Goal: Complete application form: Complete application form

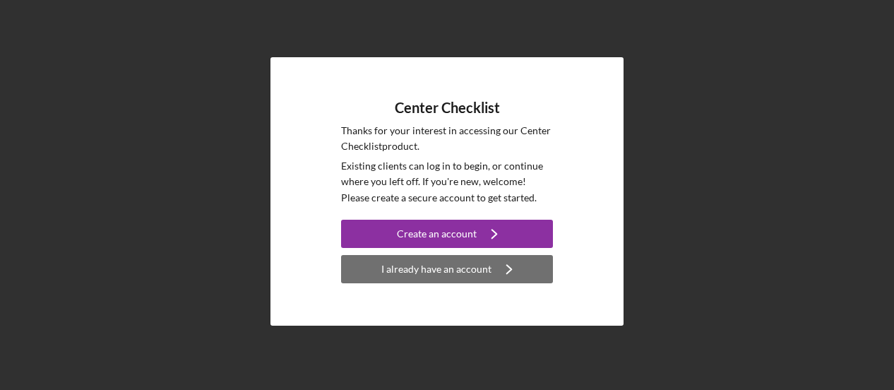
click at [438, 263] on div "I already have an account" at bounding box center [436, 269] width 110 height 28
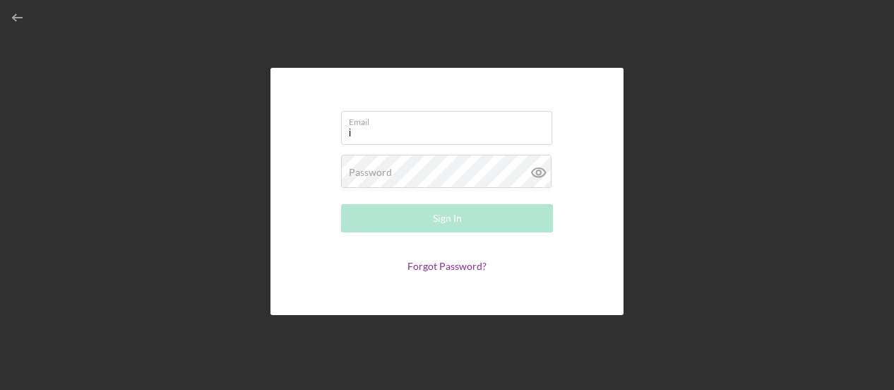
type input "[EMAIL_ADDRESS][DOMAIN_NAME]"
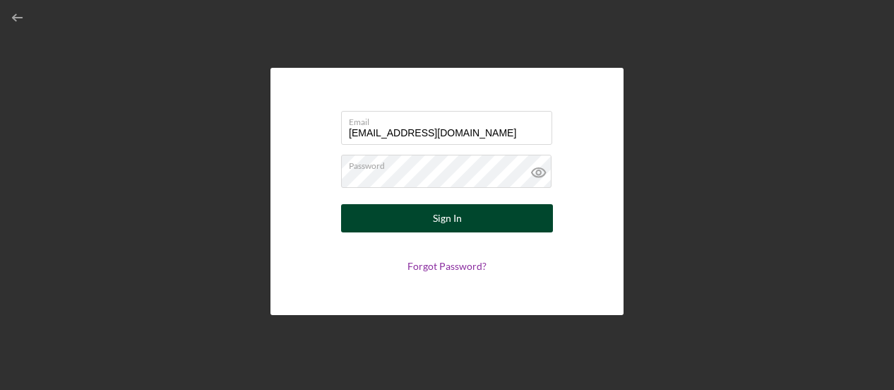
click at [446, 217] on div "Sign In" at bounding box center [447, 218] width 29 height 28
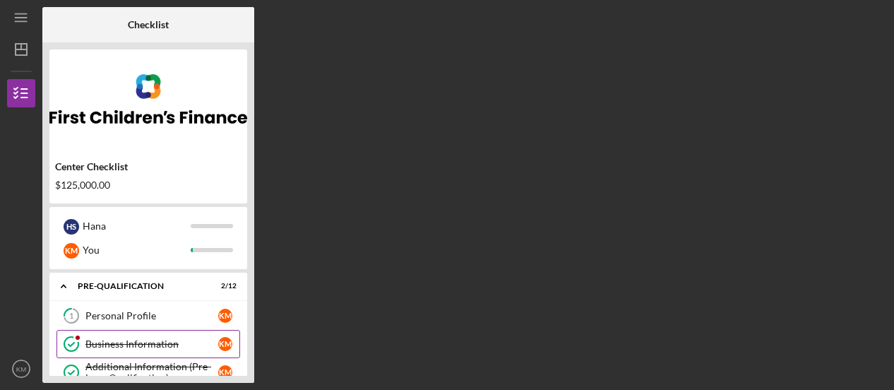
click at [125, 342] on div "Business Information" at bounding box center [151, 343] width 133 height 11
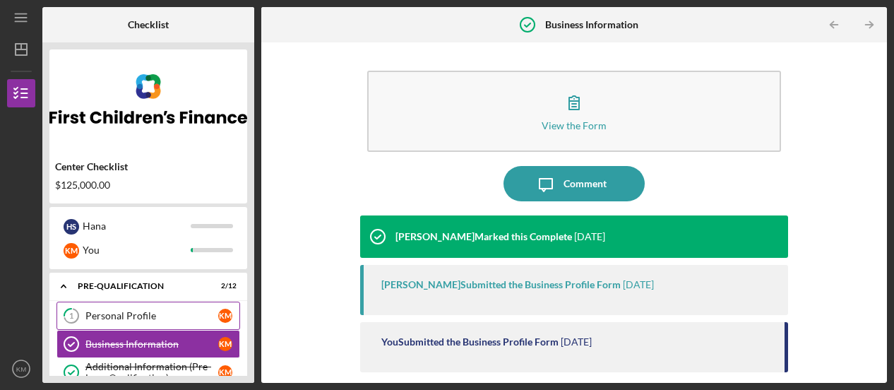
click at [124, 312] on div "Personal Profile" at bounding box center [151, 315] width 133 height 11
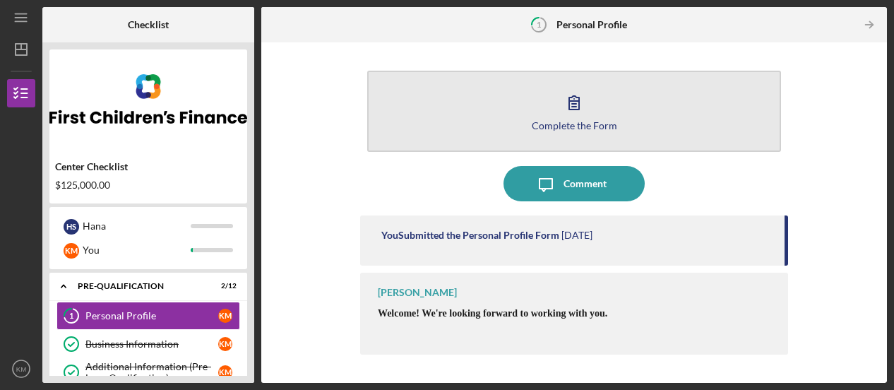
click at [552, 120] on div "Complete the Form" at bounding box center [574, 125] width 85 height 11
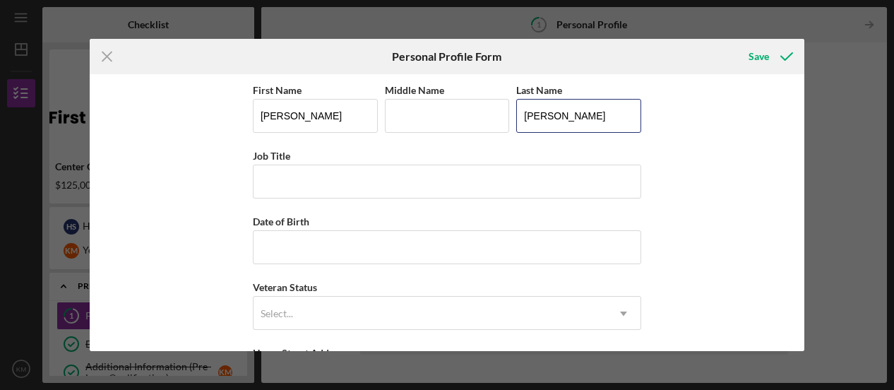
click at [552, 119] on input "[PERSON_NAME]" at bounding box center [578, 116] width 125 height 34
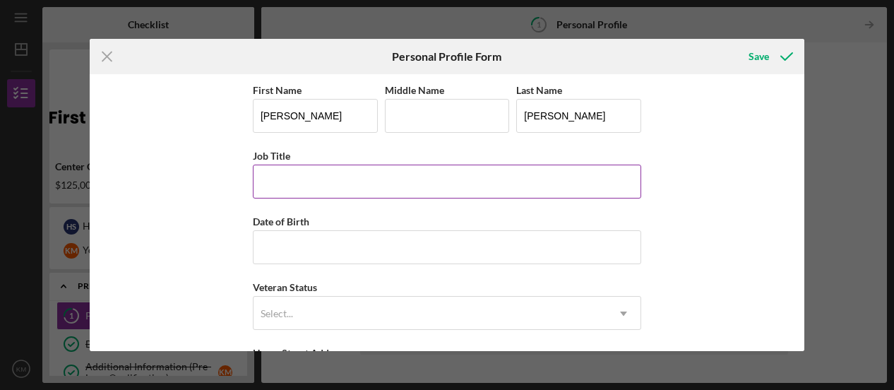
click at [304, 183] on input "Job Title" at bounding box center [447, 182] width 389 height 34
type input "Owner"
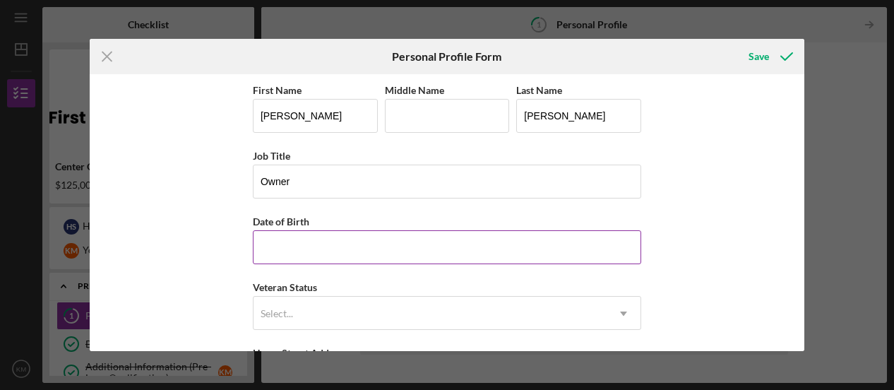
click at [297, 249] on input "Date of Birth" at bounding box center [447, 247] width 389 height 34
type input "[DATE]"
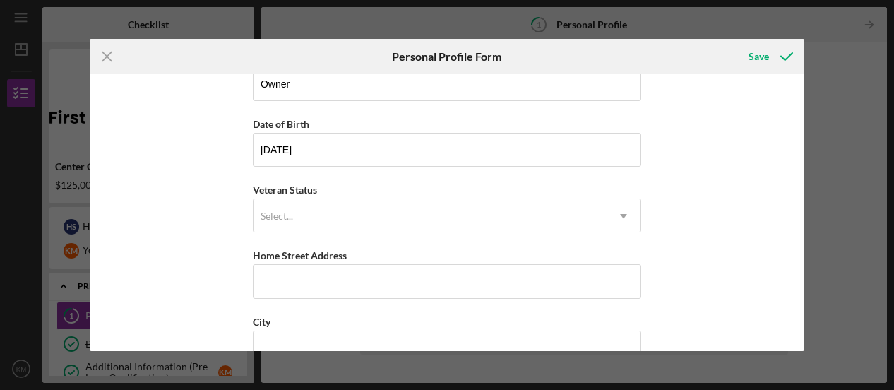
scroll to position [103, 0]
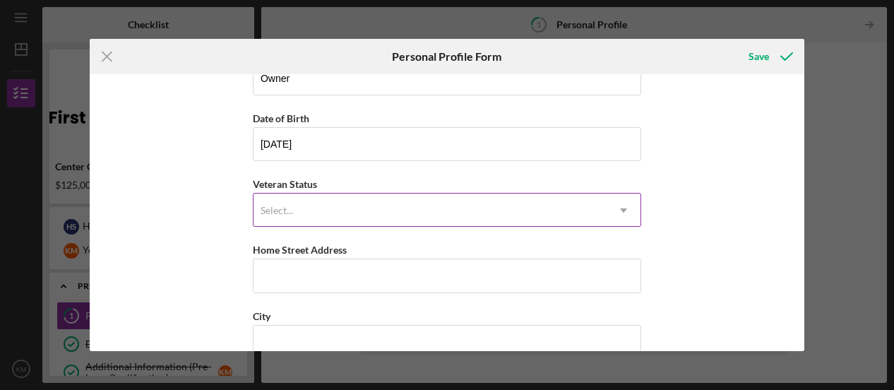
click at [361, 213] on div "Select..." at bounding box center [430, 210] width 353 height 32
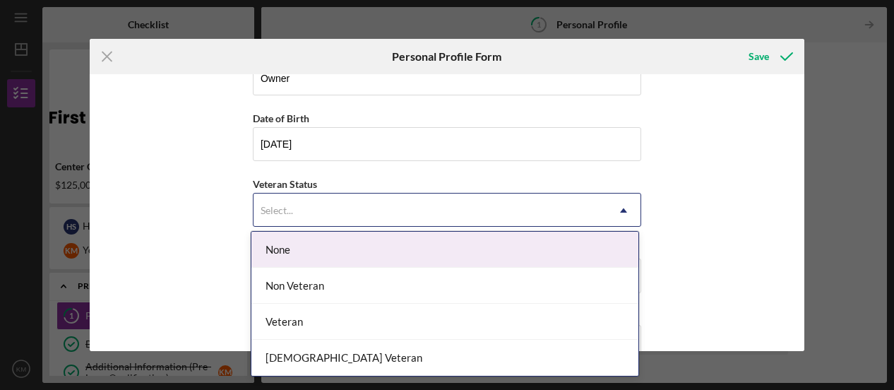
click at [303, 251] on div "None" at bounding box center [444, 250] width 387 height 36
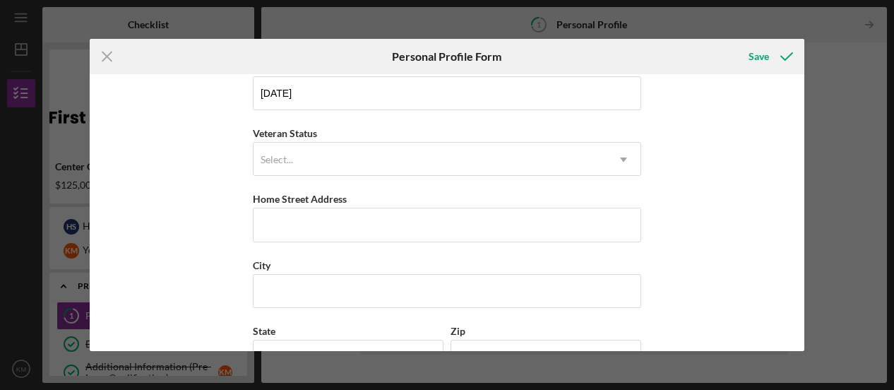
scroll to position [166, 0]
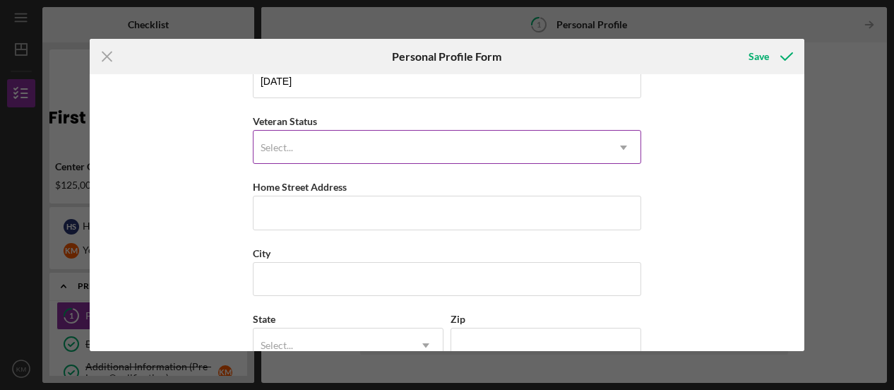
click at [572, 138] on div "Select..." at bounding box center [430, 147] width 353 height 32
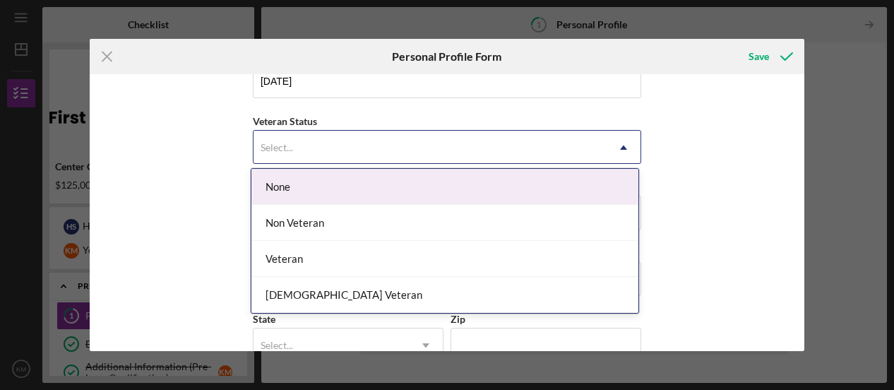
click at [327, 182] on div "None" at bounding box center [444, 187] width 387 height 36
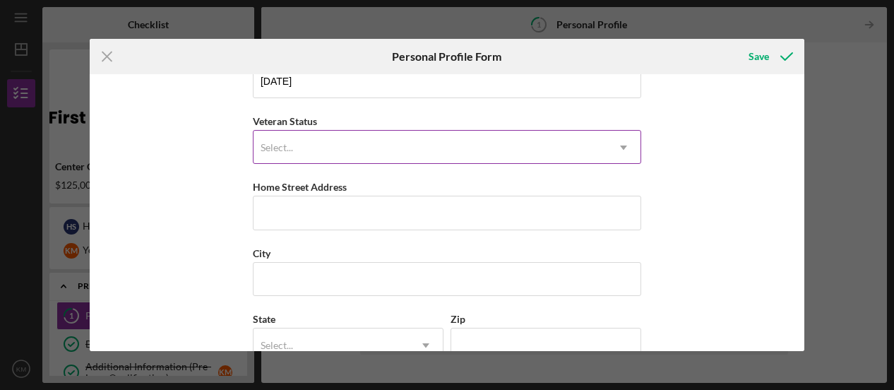
click at [621, 146] on use at bounding box center [623, 148] width 7 height 4
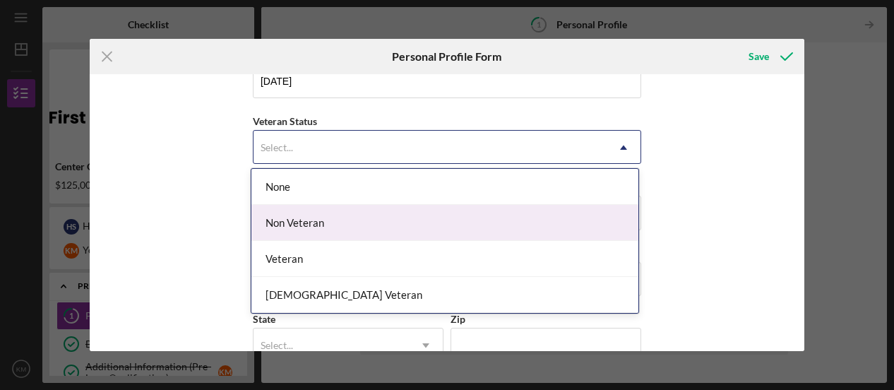
click at [290, 220] on div "Non Veteran" at bounding box center [444, 223] width 387 height 36
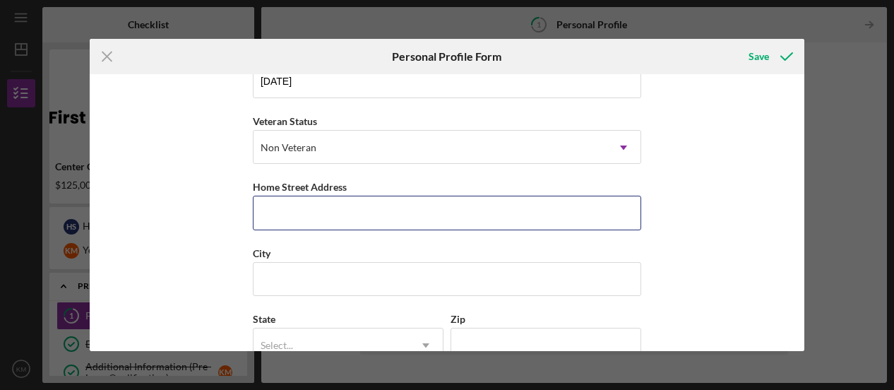
click at [290, 220] on input "Home Street Address" at bounding box center [447, 213] width 389 height 34
type input "2305 ARGONNE DR [PERSON_NAME]"
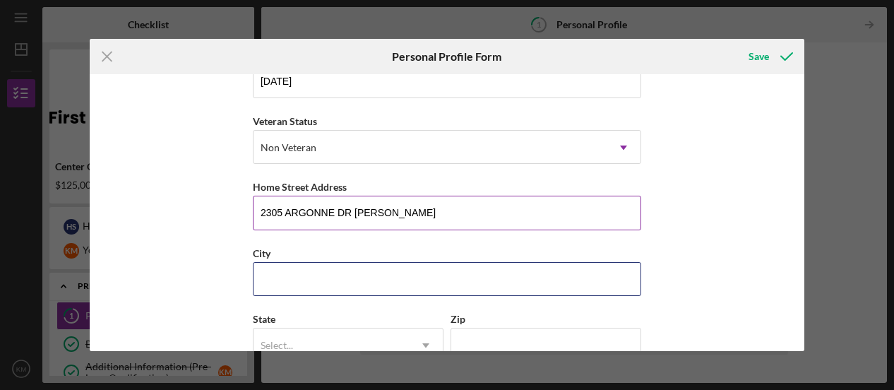
type input "COLUMBIA HEIGHTS"
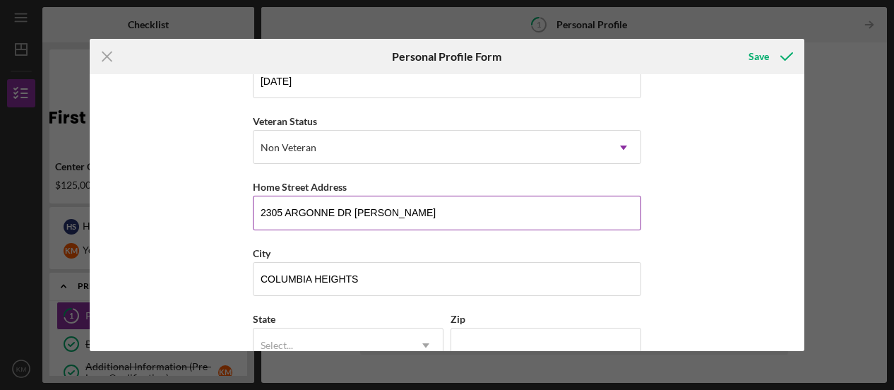
type input "MN"
type input "55421"
type input "[GEOGRAPHIC_DATA]"
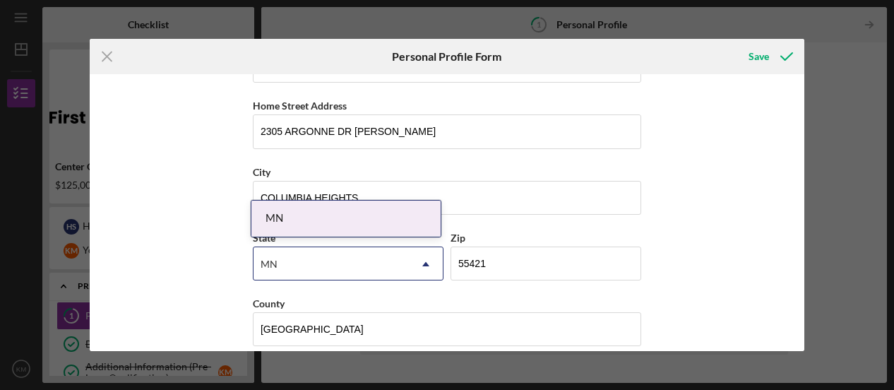
scroll to position [260, 0]
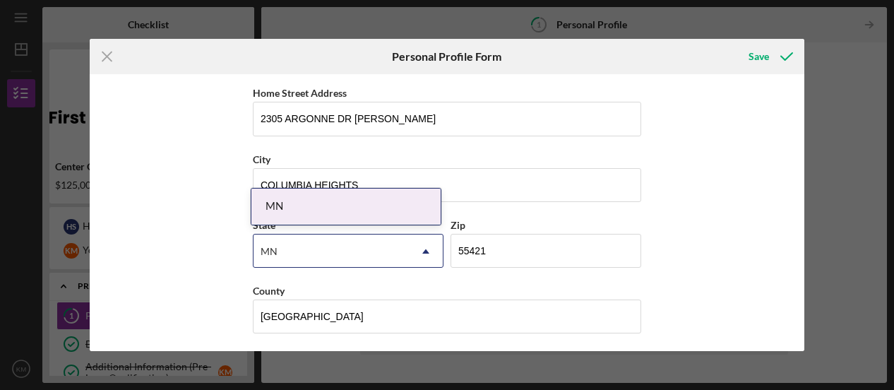
click at [356, 204] on div "MN" at bounding box center [345, 207] width 189 height 36
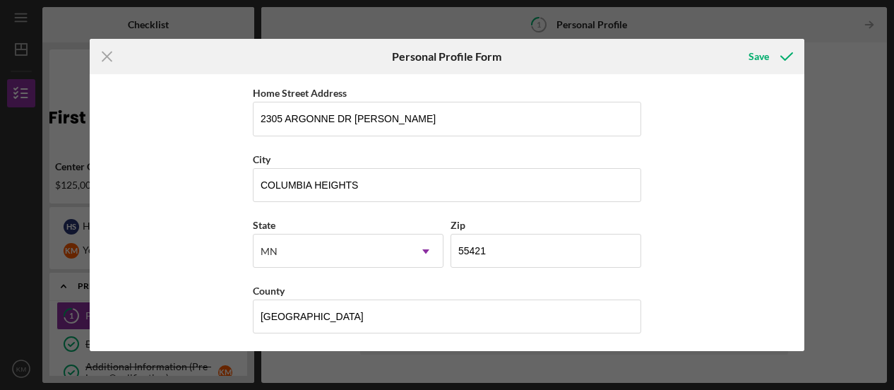
click at [356, 204] on div "First Name [PERSON_NAME] Middle Name Last Name [PERSON_NAME] Job Title Owner Da…" at bounding box center [447, 84] width 389 height 526
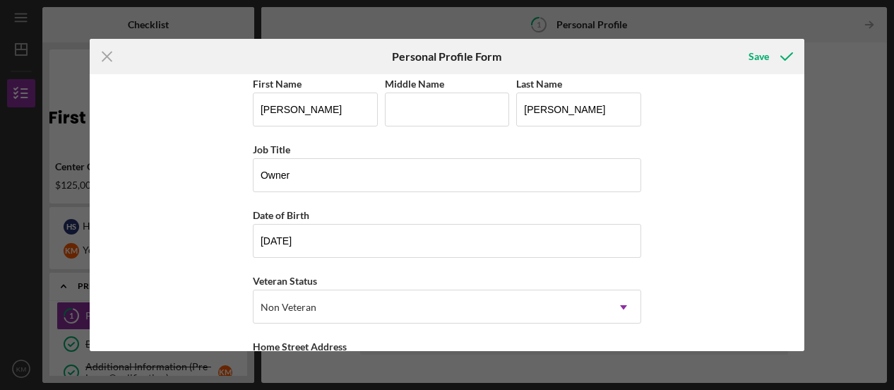
scroll to position [0, 0]
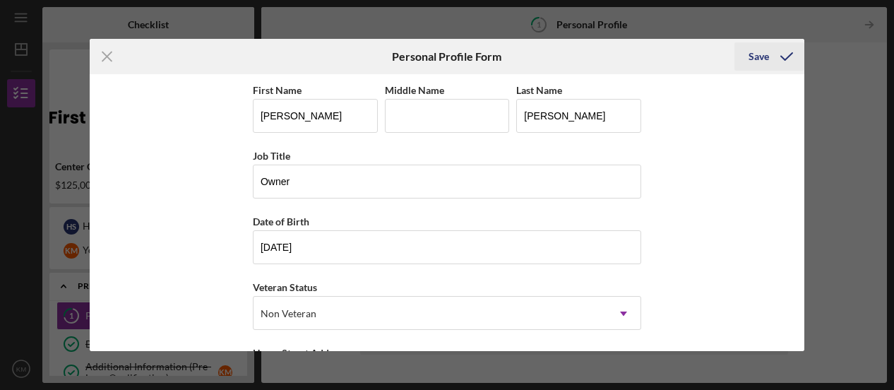
click at [761, 56] on div "Save" at bounding box center [759, 56] width 20 height 28
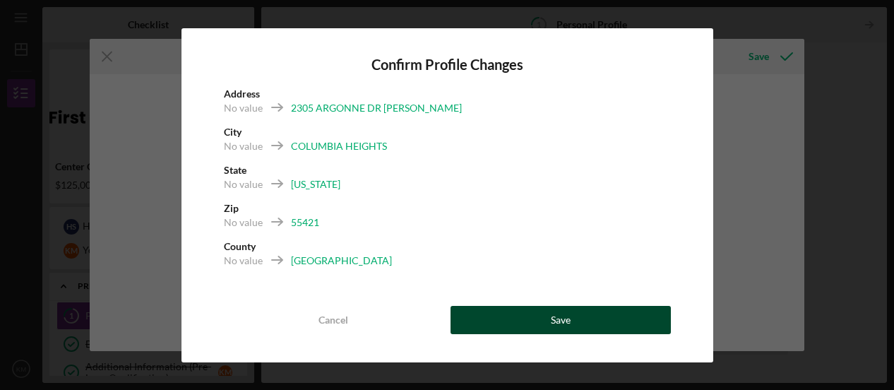
click at [552, 319] on div "Save" at bounding box center [561, 320] width 20 height 28
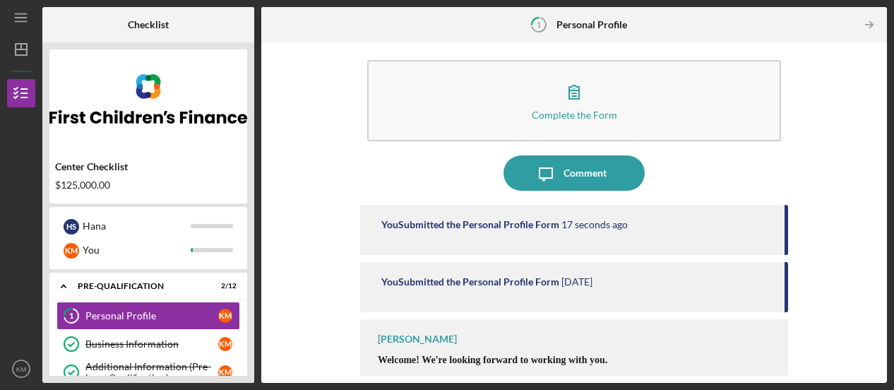
scroll to position [25, 0]
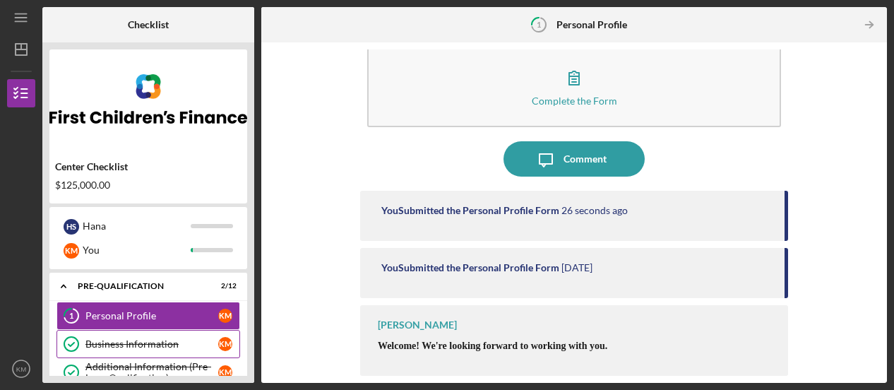
click at [114, 343] on div "Business Information" at bounding box center [151, 343] width 133 height 11
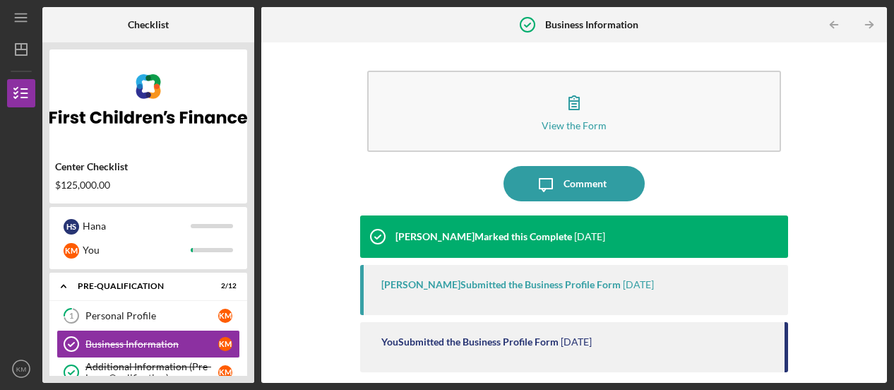
scroll to position [28, 0]
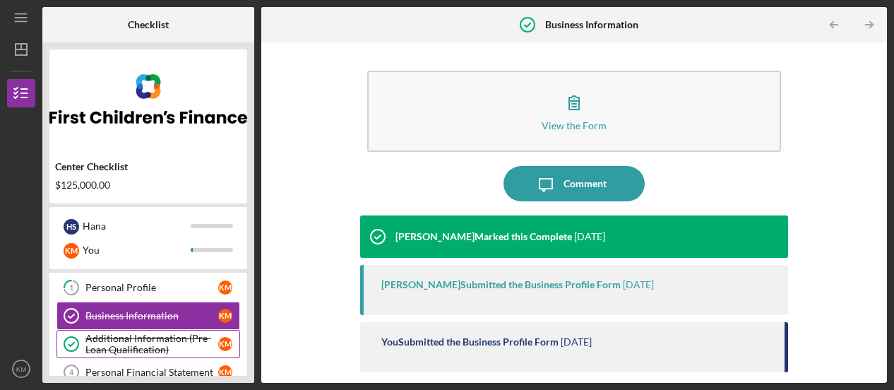
click at [112, 337] on div "Additional Information (Pre-Loan Qualification)" at bounding box center [151, 344] width 133 height 23
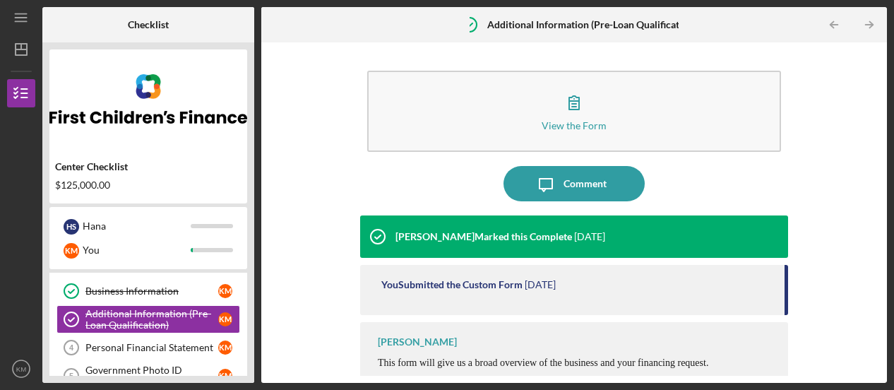
scroll to position [57, 0]
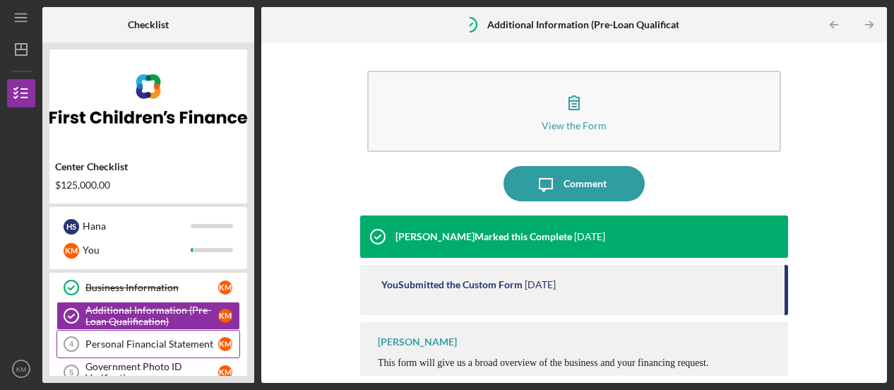
click at [136, 338] on div "Personal Financial Statement" at bounding box center [151, 343] width 133 height 11
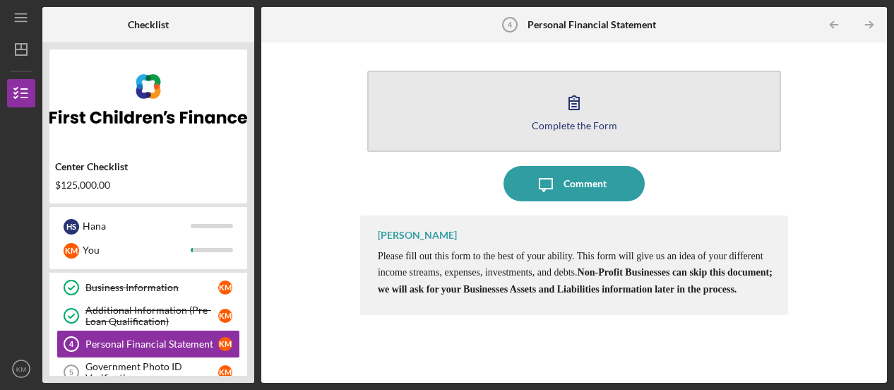
click at [552, 122] on div "Complete the Form" at bounding box center [574, 125] width 85 height 11
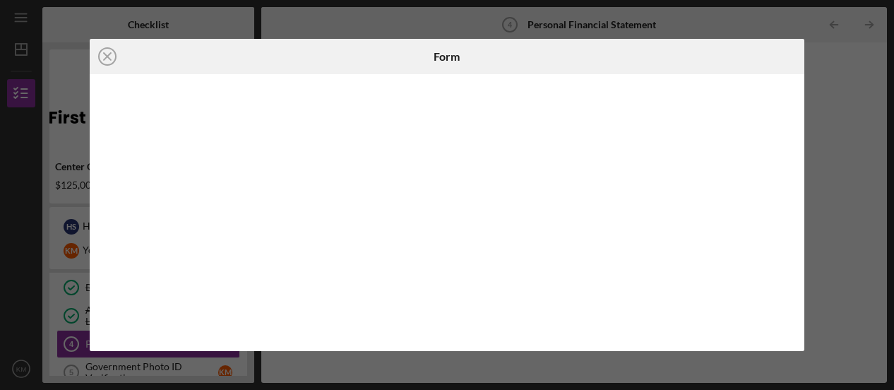
click at [848, 204] on div "Icon/Close Form" at bounding box center [447, 195] width 894 height 390
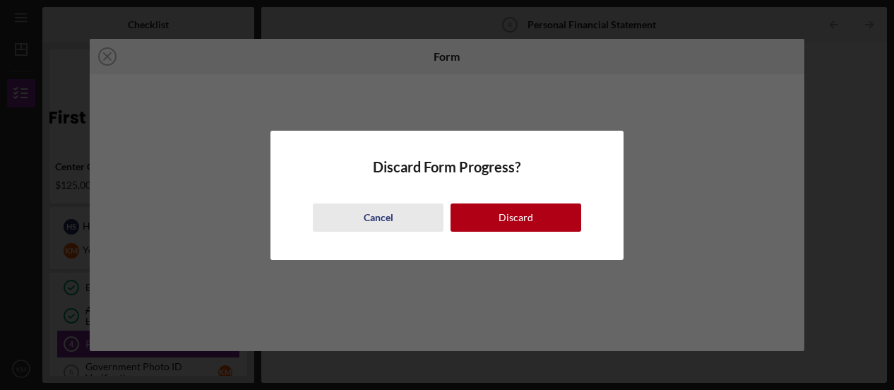
click at [386, 215] on div "Cancel" at bounding box center [379, 217] width 30 height 28
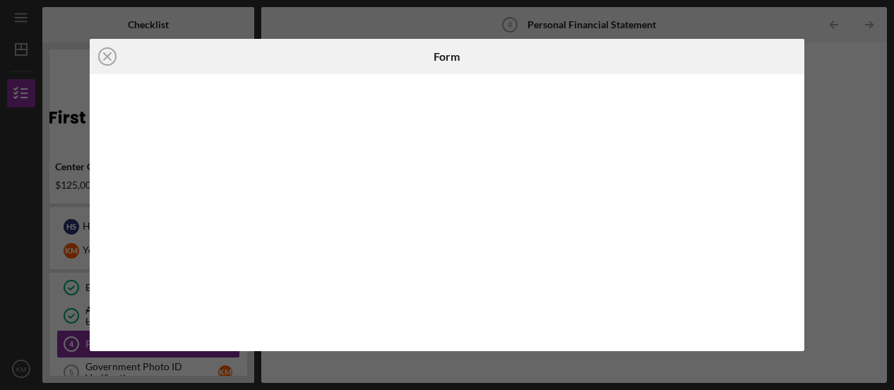
click at [66, 81] on div "Icon/Close Form" at bounding box center [447, 195] width 894 height 390
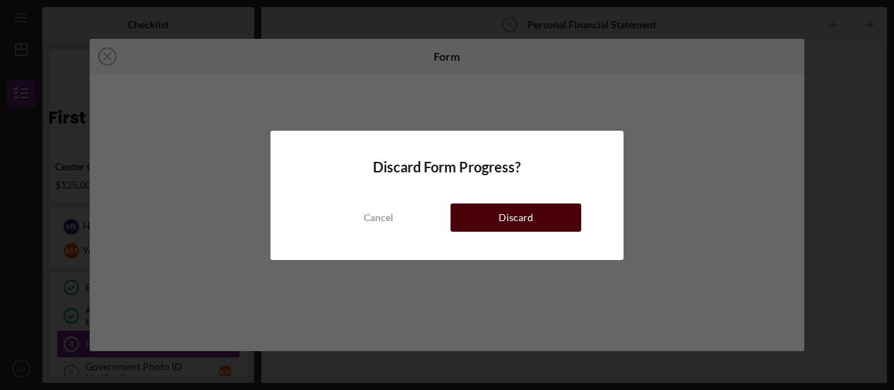
click at [522, 213] on div "Discard" at bounding box center [516, 217] width 35 height 28
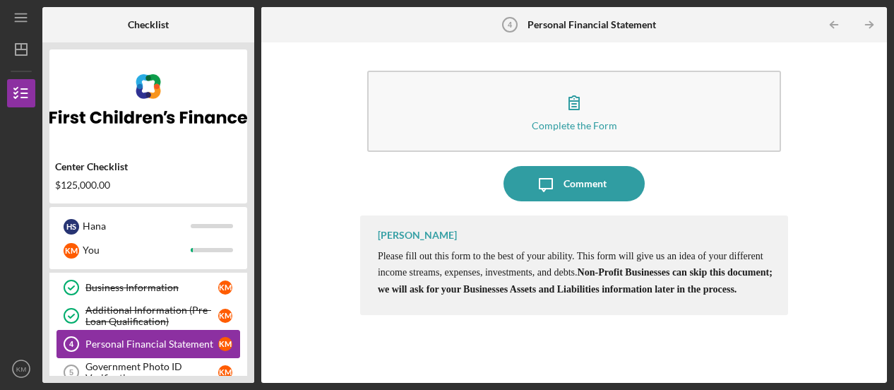
click at [130, 345] on div "Personal Financial Statement" at bounding box center [151, 343] width 133 height 11
